Goal: Find contact information: Obtain details needed to contact an individual or organization

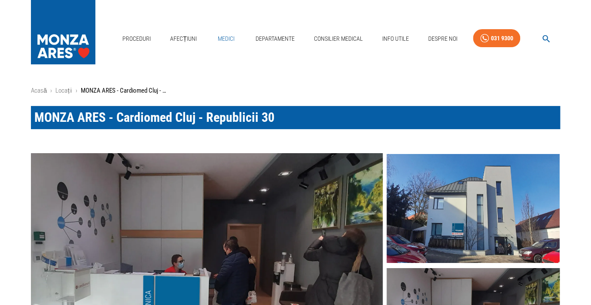
click at [231, 39] on link "Medici" at bounding box center [225, 39] width 27 height 18
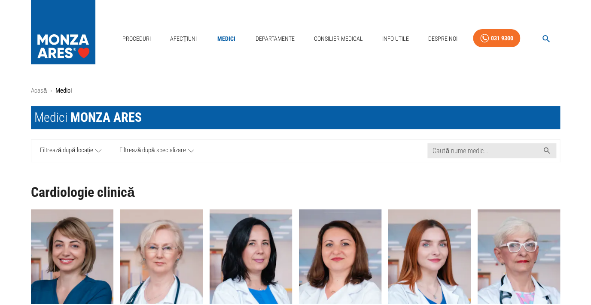
click at [191, 151] on icon at bounding box center [191, 151] width 6 height 11
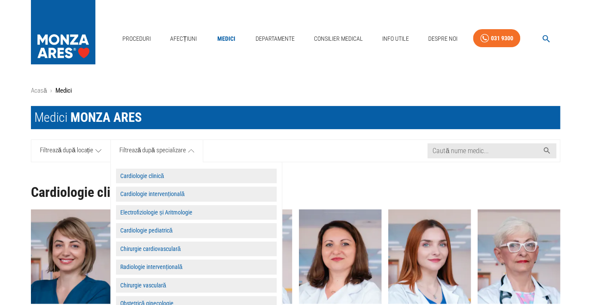
click at [164, 176] on button "Cardiologie clinică" at bounding box center [196, 176] width 161 height 15
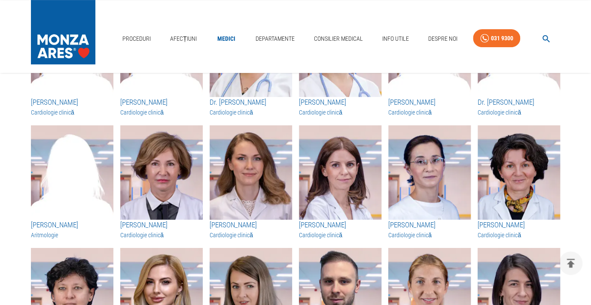
scroll to position [1307, 0]
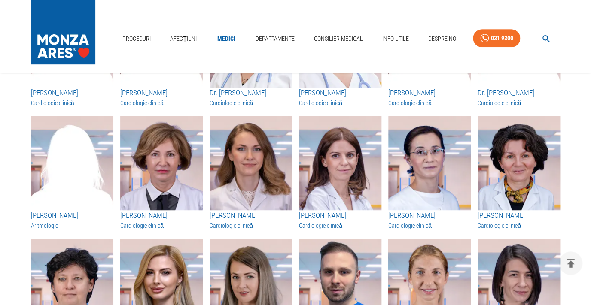
click at [159, 222] on h3 "[PERSON_NAME]" at bounding box center [161, 215] width 82 height 11
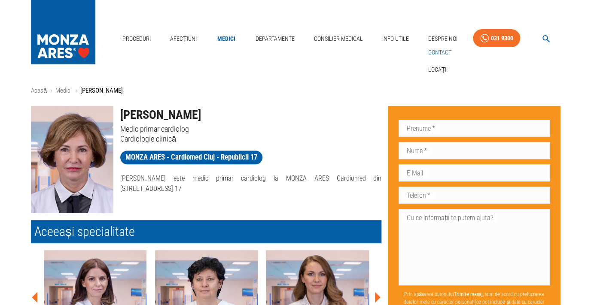
click at [439, 51] on link "Contact" at bounding box center [439, 53] width 27 height 14
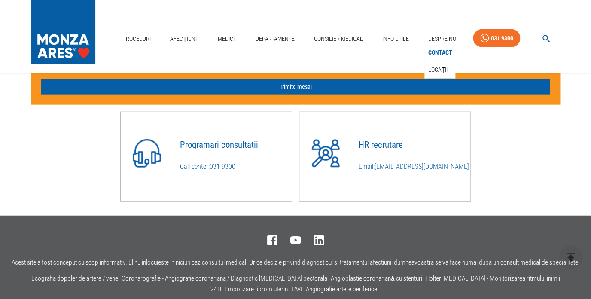
scroll to position [663, 0]
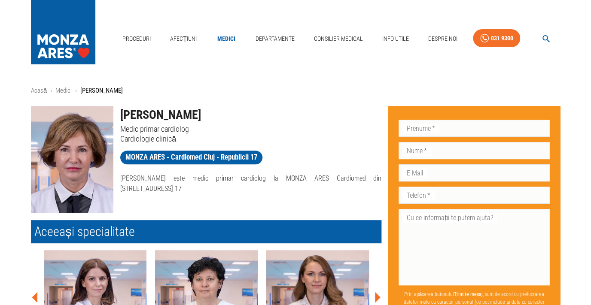
click at [121, 114] on h1 "[PERSON_NAME]" at bounding box center [250, 115] width 261 height 18
